Goal: Information Seeking & Learning: Learn about a topic

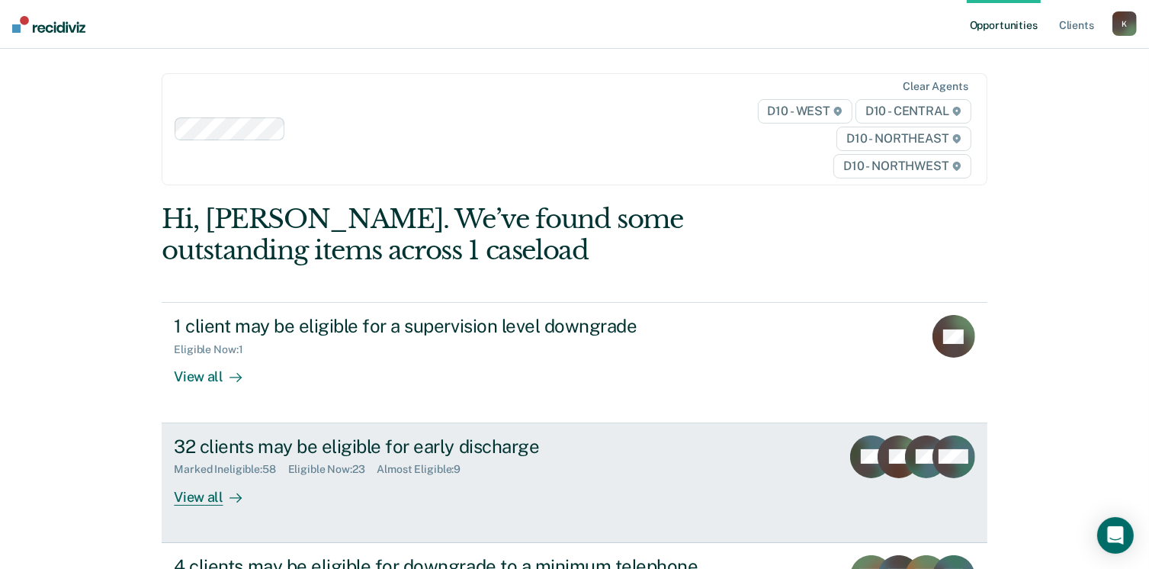
click at [198, 498] on div "View all" at bounding box center [216, 491] width 85 height 30
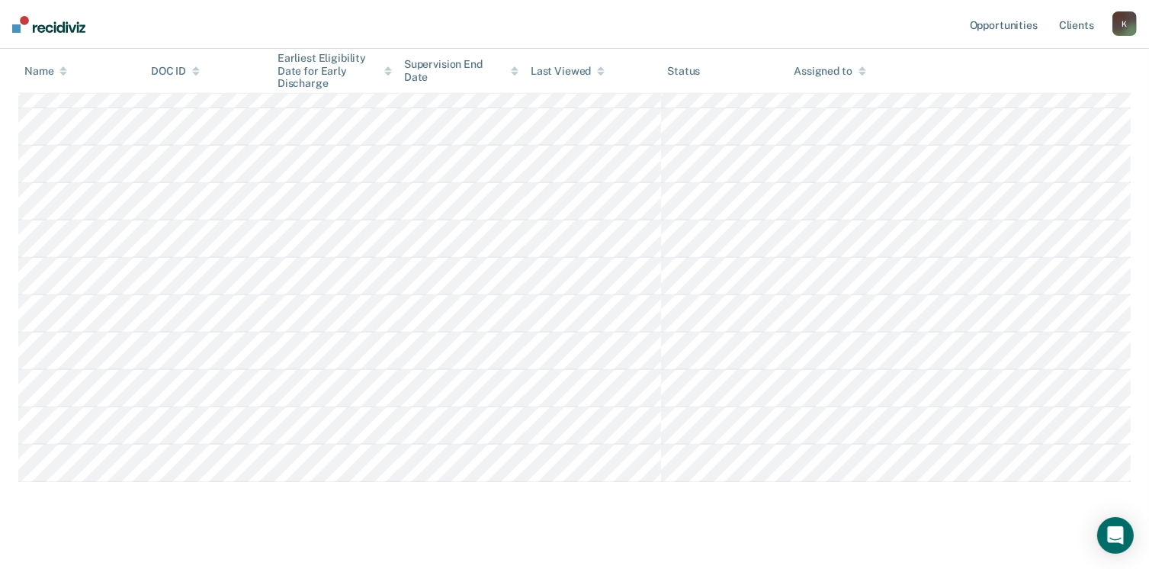
scroll to position [854, 0]
